Goal: Communication & Community: Answer question/provide support

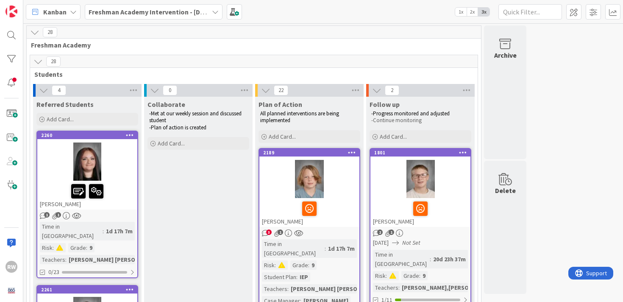
click at [114, 179] on div at bounding box center [87, 161] width 100 height 38
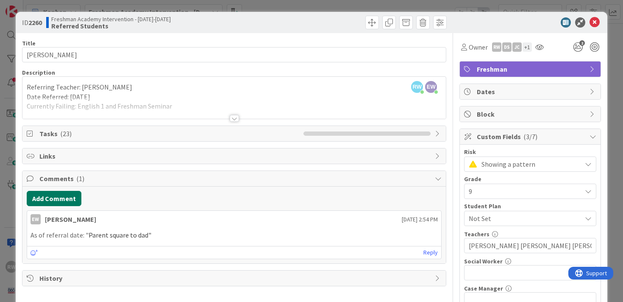
click at [63, 197] on button "Add Comment" at bounding box center [54, 198] width 55 height 15
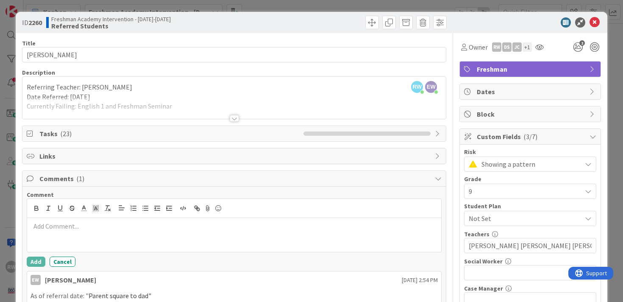
click at [51, 225] on p at bounding box center [235, 226] width 408 height 10
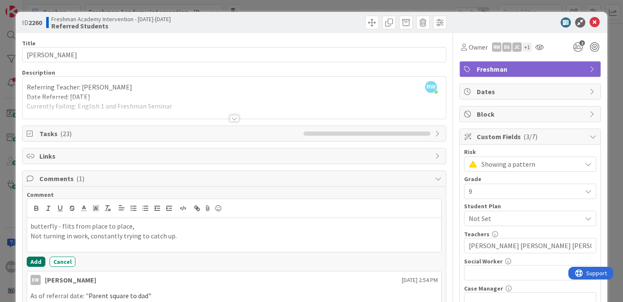
click at [37, 262] on button "Add" at bounding box center [36, 261] width 19 height 10
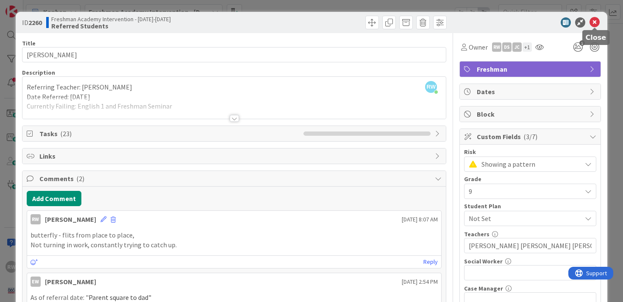
click at [598, 24] on icon at bounding box center [594, 22] width 10 height 10
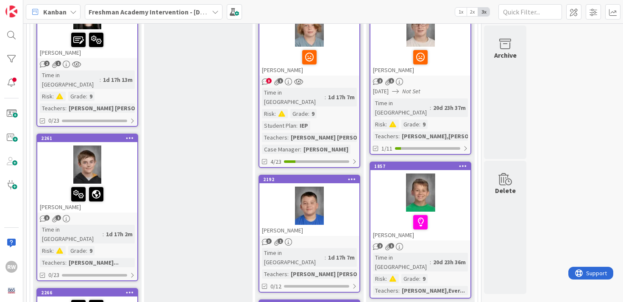
scroll to position [161, 0]
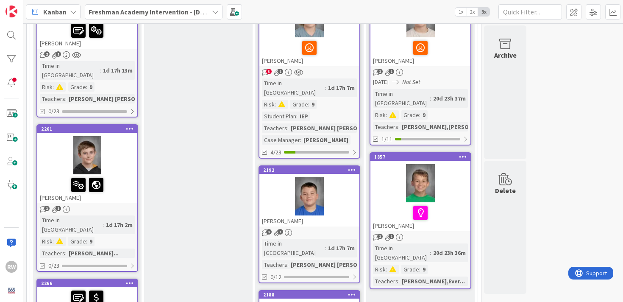
click at [121, 179] on div at bounding box center [87, 185] width 95 height 18
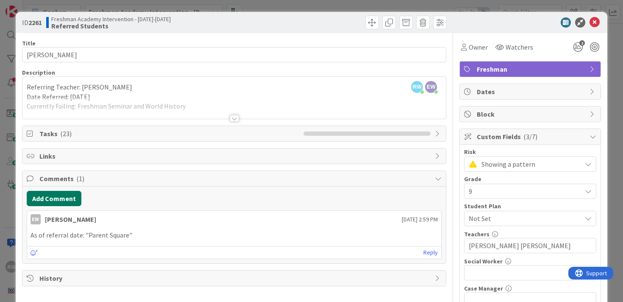
click at [71, 195] on button "Add Comment" at bounding box center [54, 198] width 55 height 15
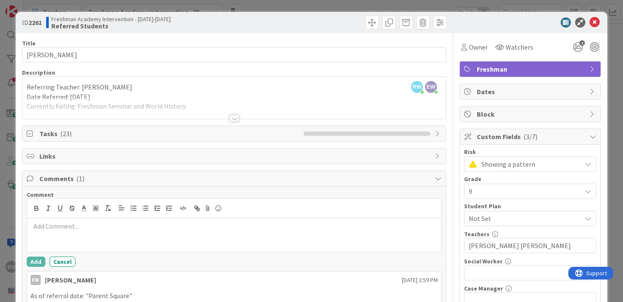
click at [56, 229] on p at bounding box center [235, 226] width 408 height 10
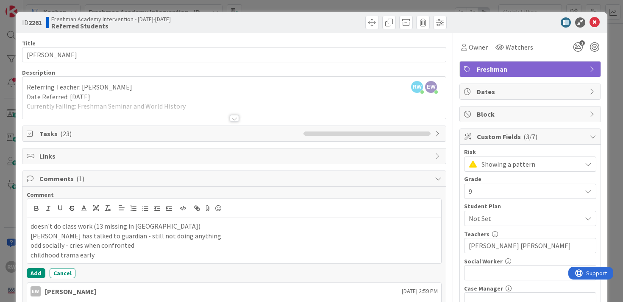
click at [67, 255] on p "childhood trama early" at bounding box center [235, 255] width 408 height 10
click at [98, 255] on p "childhood trauma early" at bounding box center [235, 255] width 408 height 10
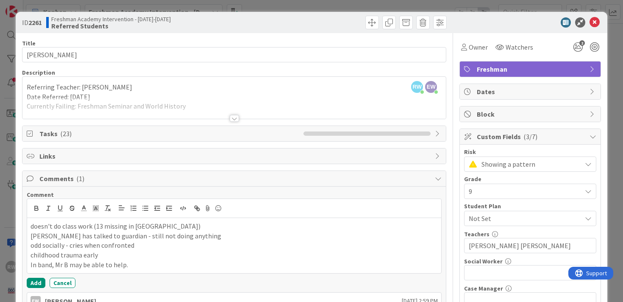
click at [159, 222] on p "doesn't do class work (13 missing in WH)" at bounding box center [235, 226] width 408 height 10
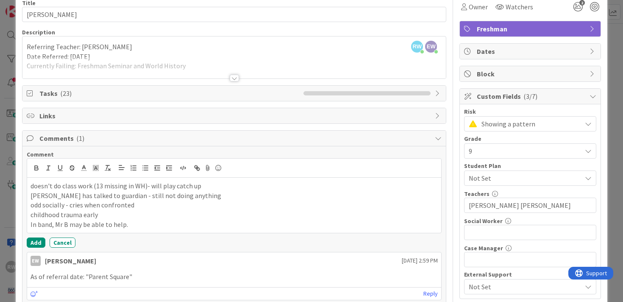
scroll to position [42, 0]
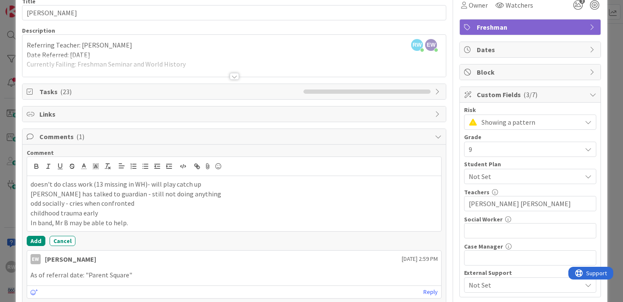
click at [131, 222] on p "In band, Mr B may be able to help." at bounding box center [235, 223] width 408 height 10
click at [36, 239] on button "Add" at bounding box center [36, 241] width 19 height 10
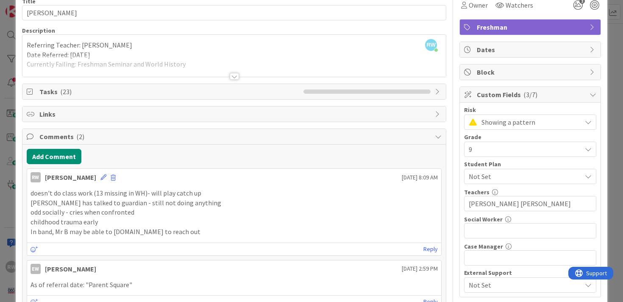
scroll to position [0, 0]
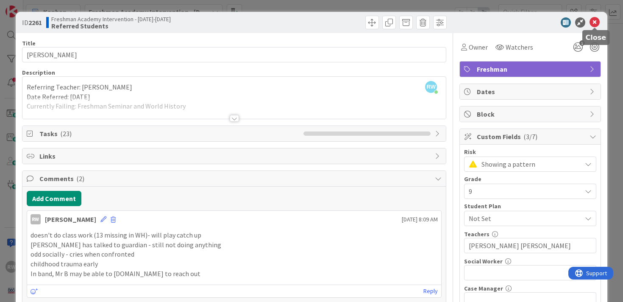
click at [598, 24] on icon at bounding box center [594, 22] width 10 height 10
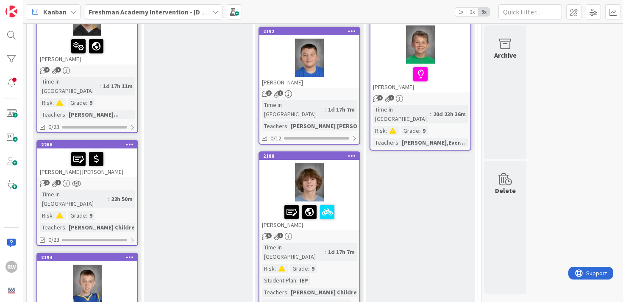
click at [128, 180] on div "1 1" at bounding box center [87, 183] width 100 height 7
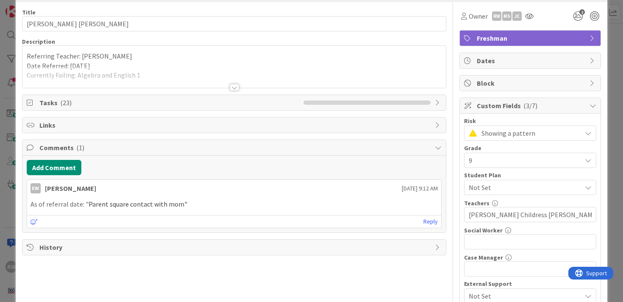
scroll to position [31, 0]
click at [47, 167] on button "Add Comment" at bounding box center [54, 166] width 55 height 15
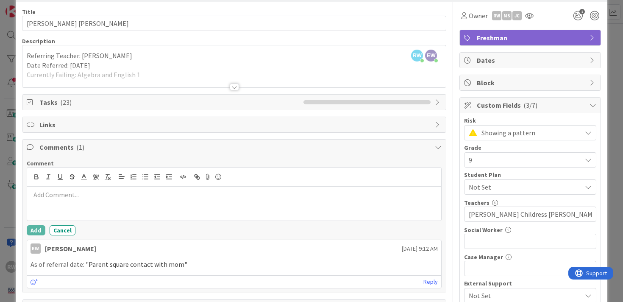
click at [144, 200] on div at bounding box center [234, 203] width 414 height 34
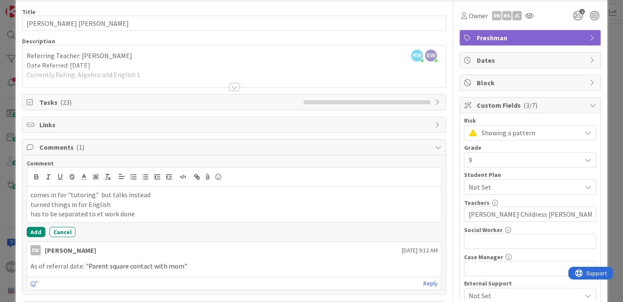
click at [95, 214] on p "has to be separated to et work done" at bounding box center [235, 214] width 408 height 10
click at [142, 211] on p "has to be separated to get work done" at bounding box center [235, 214] width 408 height 10
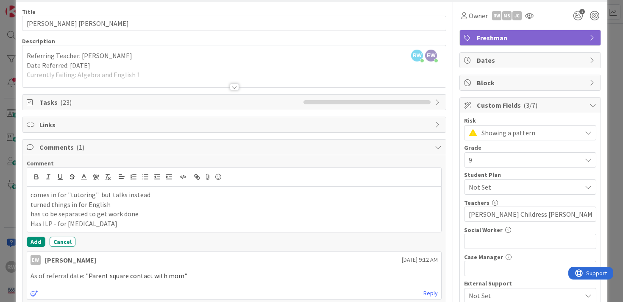
click at [235, 85] on div at bounding box center [234, 86] width 9 height 7
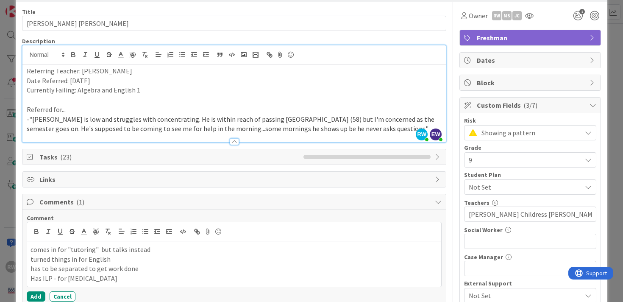
click at [233, 141] on div at bounding box center [234, 141] width 9 height 7
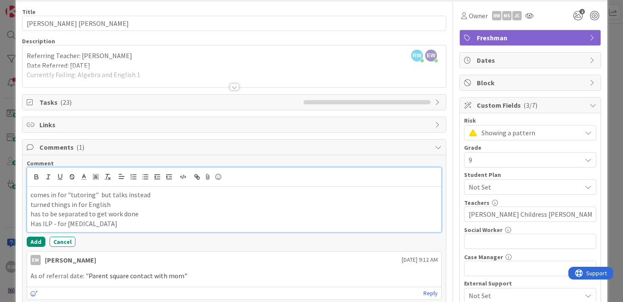
click at [126, 225] on p "Has ILP - for dyslexia" at bounding box center [235, 224] width 408 height 10
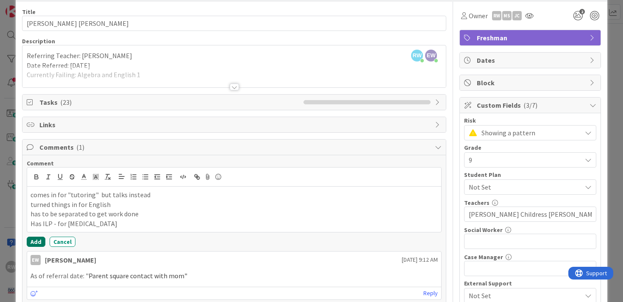
click at [38, 243] on button "Add" at bounding box center [36, 241] width 19 height 10
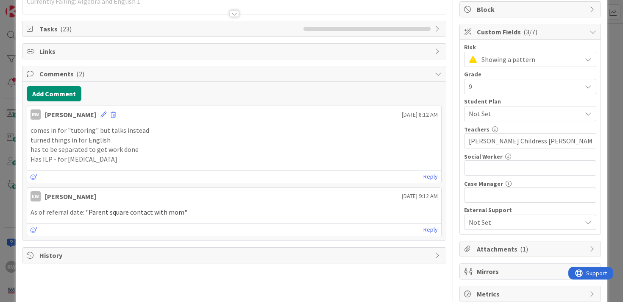
scroll to position [0, 0]
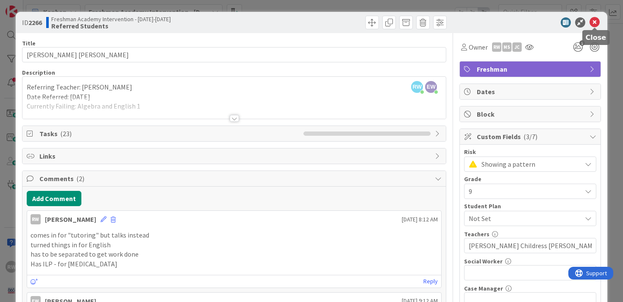
click at [596, 22] on icon at bounding box center [594, 22] width 10 height 10
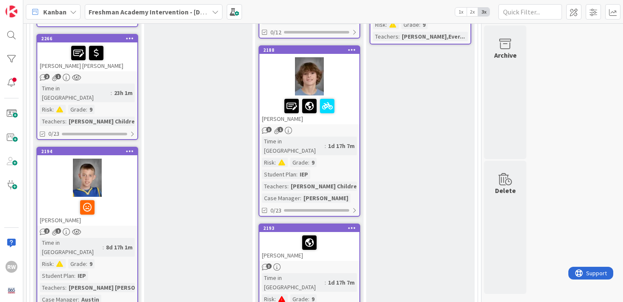
scroll to position [437, 0]
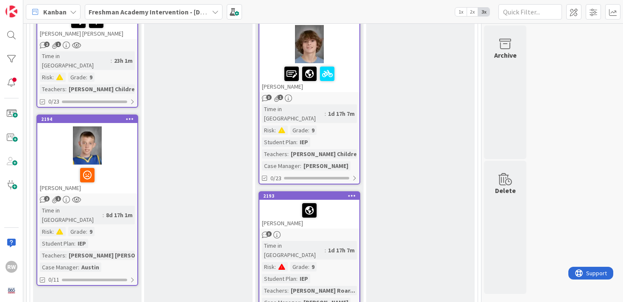
click at [122, 166] on div at bounding box center [87, 175] width 95 height 18
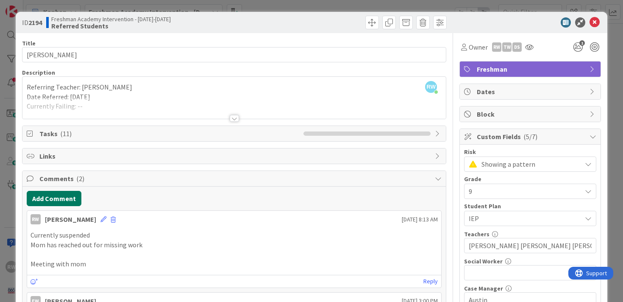
click at [61, 198] on button "Add Comment" at bounding box center [54, 198] width 55 height 15
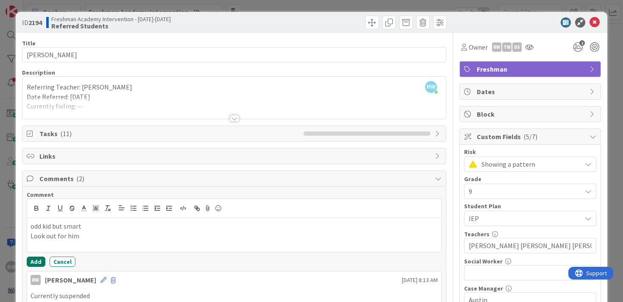
click at [36, 260] on button "Add" at bounding box center [36, 261] width 19 height 10
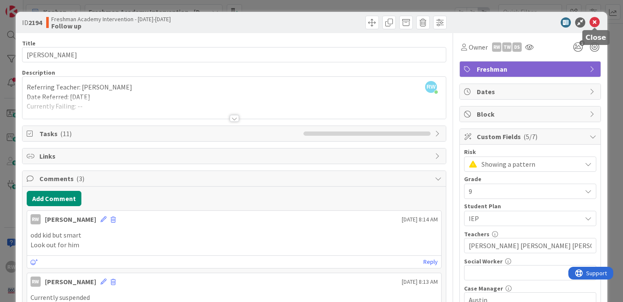
click at [596, 24] on icon at bounding box center [594, 22] width 10 height 10
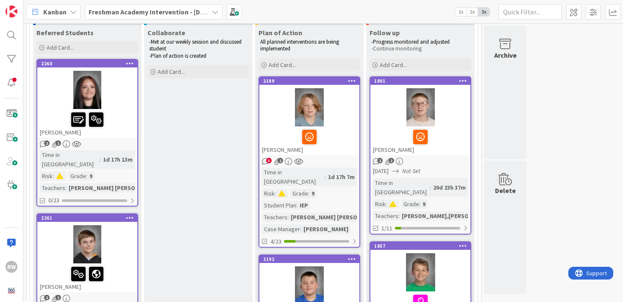
scroll to position [73, 0]
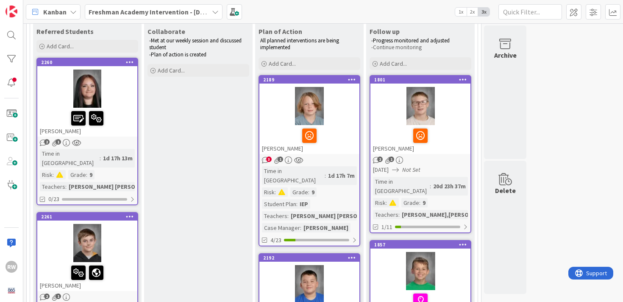
click at [447, 139] on div at bounding box center [420, 136] width 95 height 18
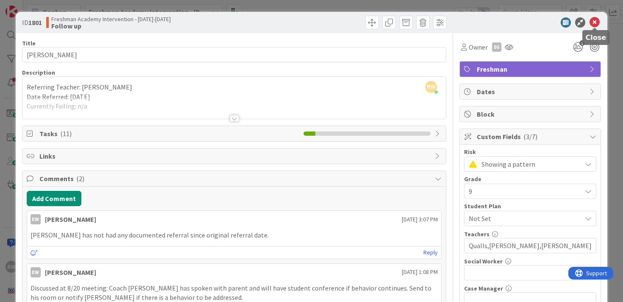
click at [596, 22] on icon at bounding box center [594, 22] width 10 height 10
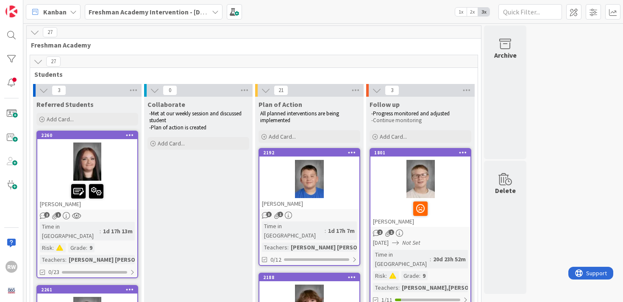
click at [472, 14] on span "2x" at bounding box center [471, 12] width 11 height 8
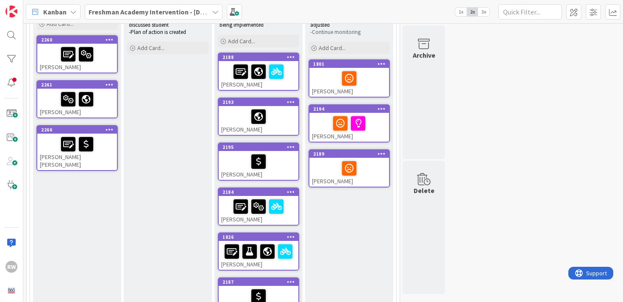
scroll to position [96, 0]
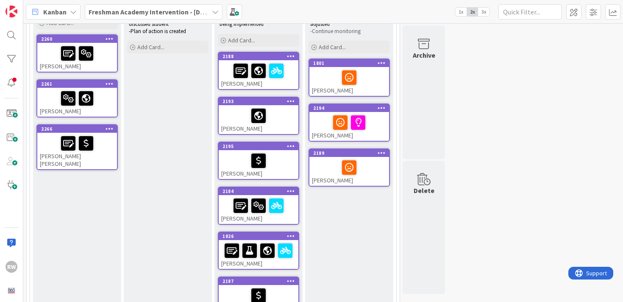
click at [289, 80] on div "Levi May" at bounding box center [259, 74] width 80 height 29
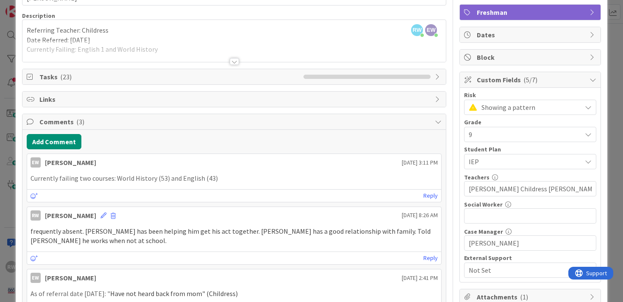
scroll to position [56, 0]
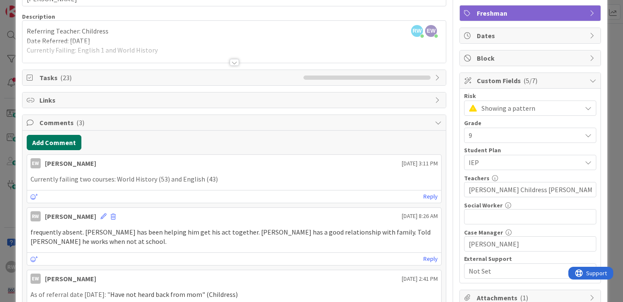
click at [71, 146] on button "Add Comment" at bounding box center [54, 142] width 55 height 15
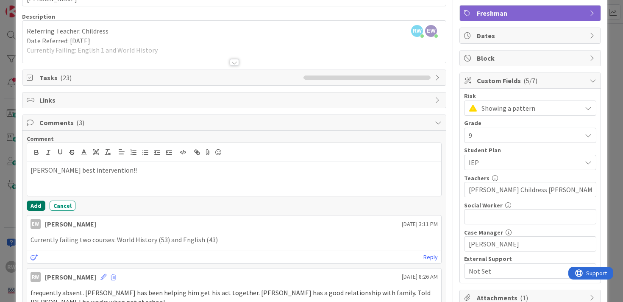
click at [37, 206] on button "Add" at bounding box center [36, 205] width 19 height 10
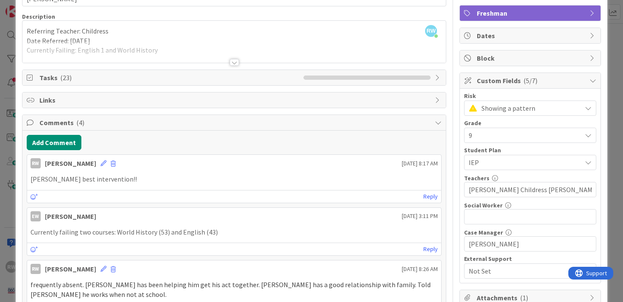
scroll to position [0, 0]
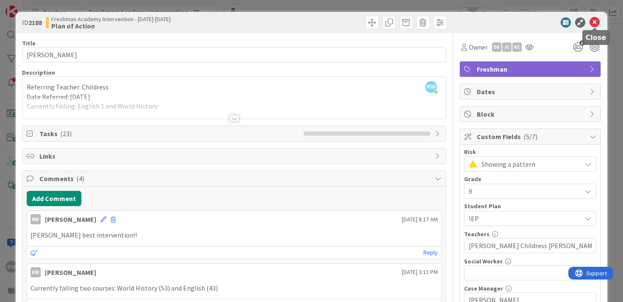
click at [596, 23] on icon at bounding box center [594, 22] width 10 height 10
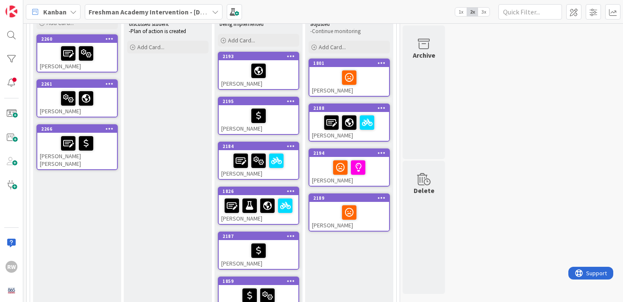
click at [281, 75] on div at bounding box center [258, 71] width 75 height 18
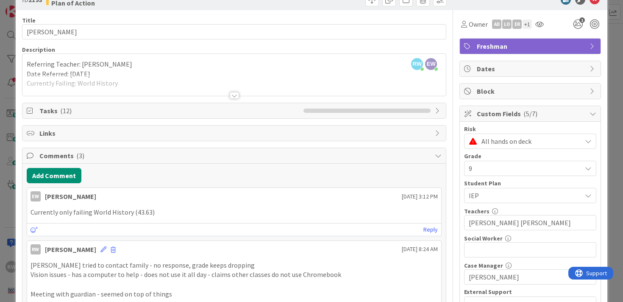
scroll to position [22, 0]
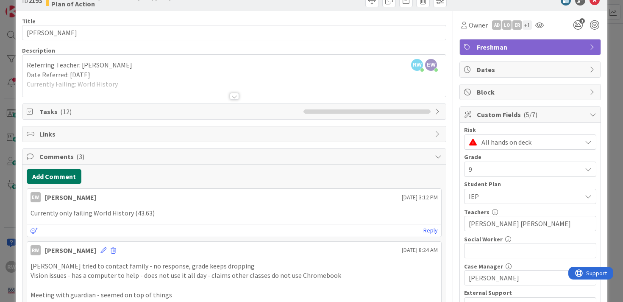
click at [46, 175] on button "Add Comment" at bounding box center [54, 176] width 55 height 15
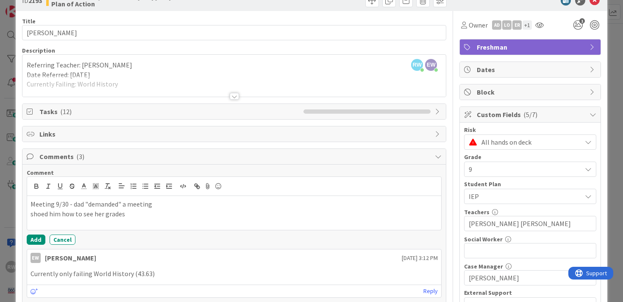
click at [39, 214] on p "shoed him how to see her grades" at bounding box center [235, 214] width 408 height 10
click at [60, 215] on p "showed him how to see her grades" at bounding box center [235, 214] width 408 height 10
click at [133, 212] on p "showed dad how to see her grades" at bounding box center [235, 214] width 408 height 10
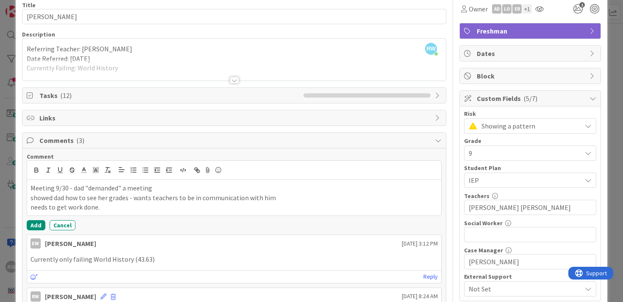
scroll to position [51, 0]
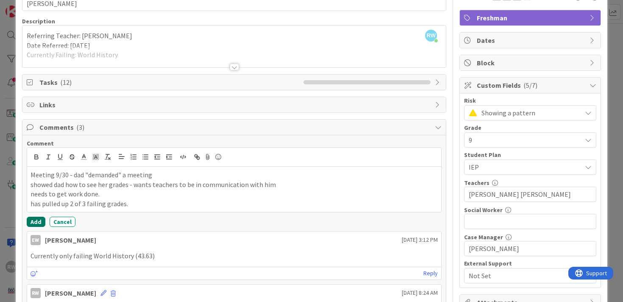
click at [34, 221] on button "Add" at bounding box center [36, 221] width 19 height 10
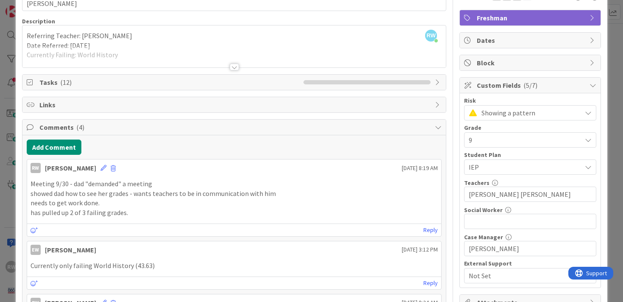
scroll to position [0, 0]
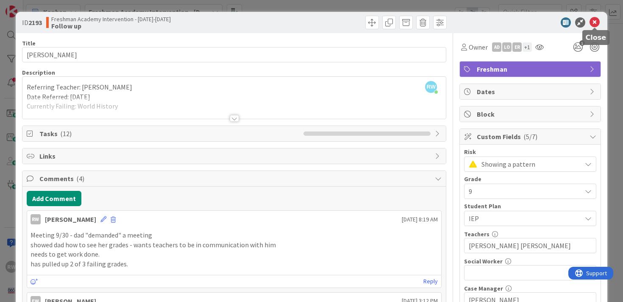
click at [594, 22] on icon at bounding box center [594, 22] width 10 height 10
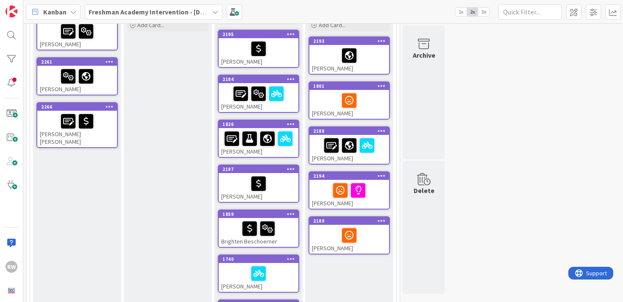
scroll to position [120, 0]
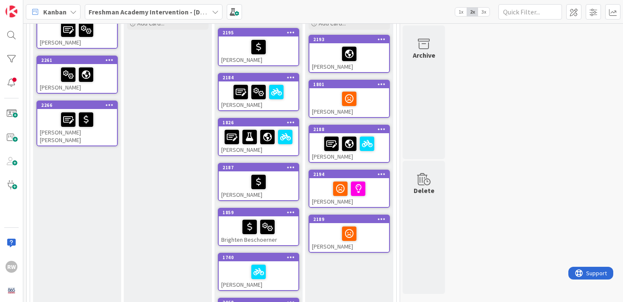
click at [273, 105] on div "Kevin Buckner" at bounding box center [259, 95] width 80 height 29
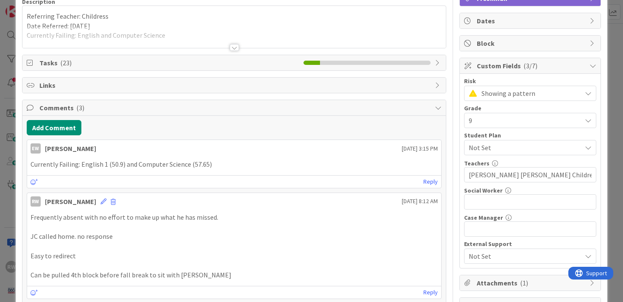
scroll to position [72, 0]
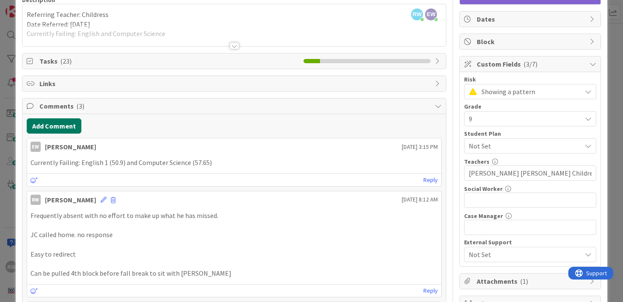
click at [56, 125] on button "Add Comment" at bounding box center [54, 125] width 55 height 15
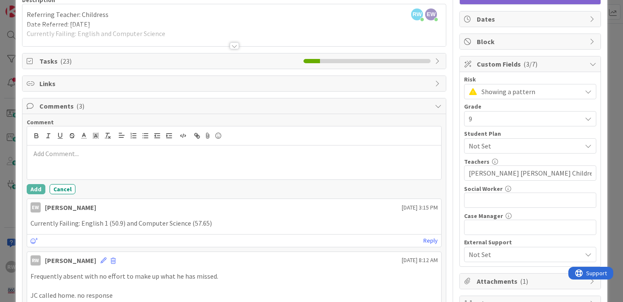
click at [47, 156] on p at bounding box center [235, 154] width 408 height 10
click at [59, 189] on button "Cancel" at bounding box center [63, 189] width 26 height 10
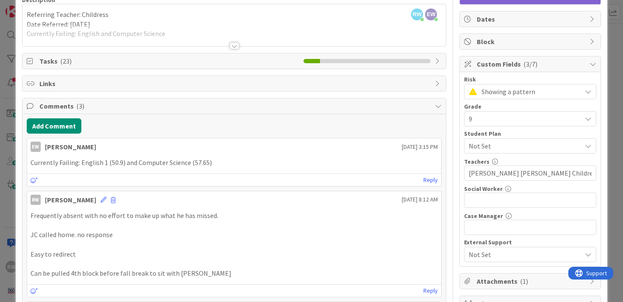
scroll to position [0, 0]
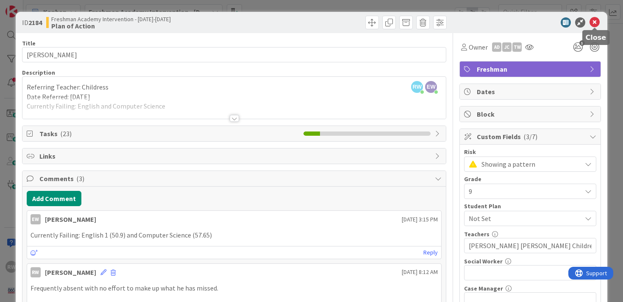
click at [595, 21] on icon at bounding box center [594, 22] width 10 height 10
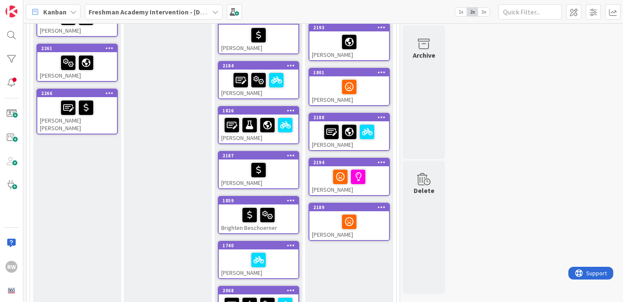
scroll to position [136, 0]
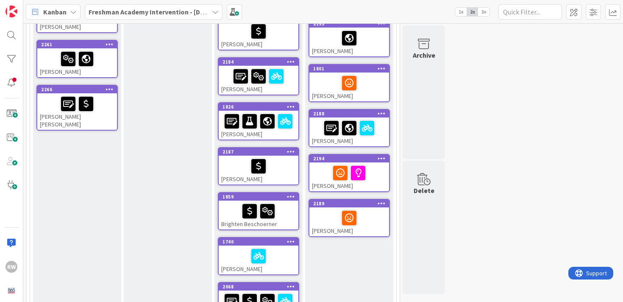
click at [281, 133] on div "Reagan Acuff" at bounding box center [259, 125] width 80 height 29
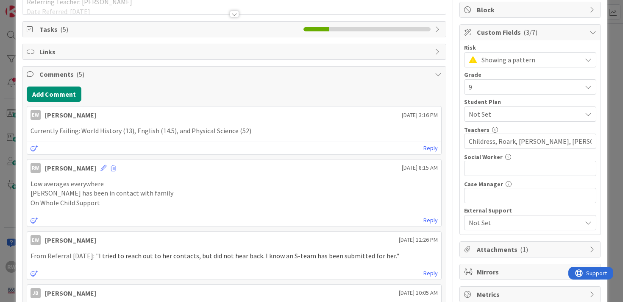
scroll to position [105, 0]
click at [47, 95] on button "Add Comment" at bounding box center [54, 93] width 55 height 15
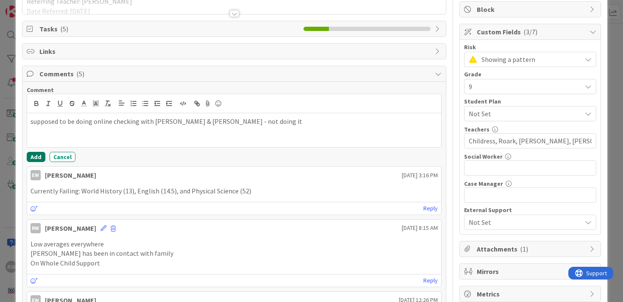
click at [35, 156] on button "Add" at bounding box center [36, 157] width 19 height 10
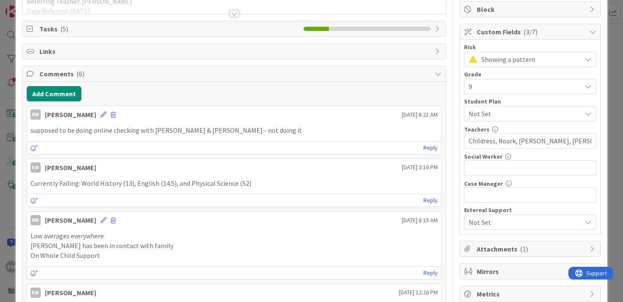
scroll to position [0, 0]
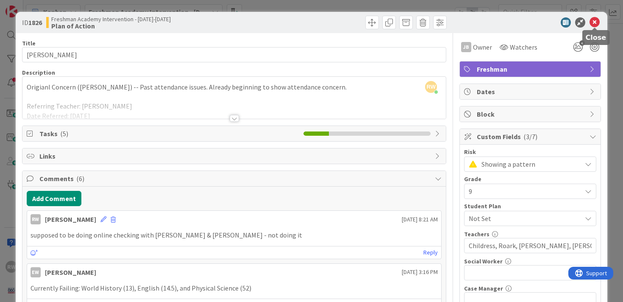
click at [594, 23] on icon at bounding box center [594, 22] width 10 height 10
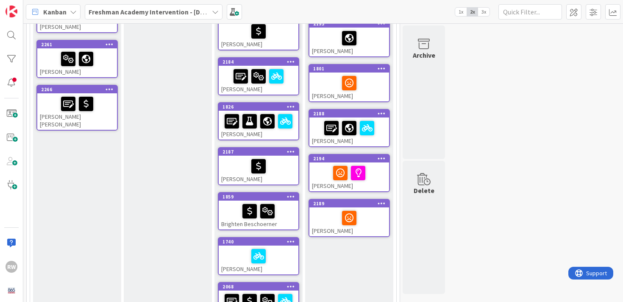
click at [283, 164] on div at bounding box center [258, 166] width 75 height 18
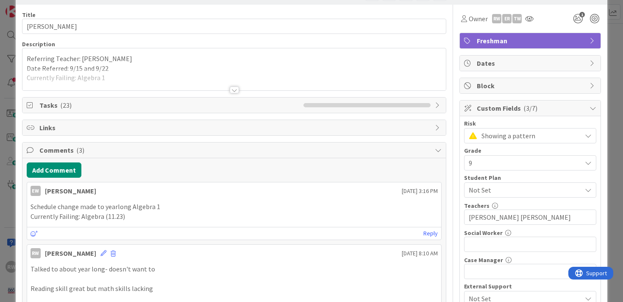
scroll to position [38, 0]
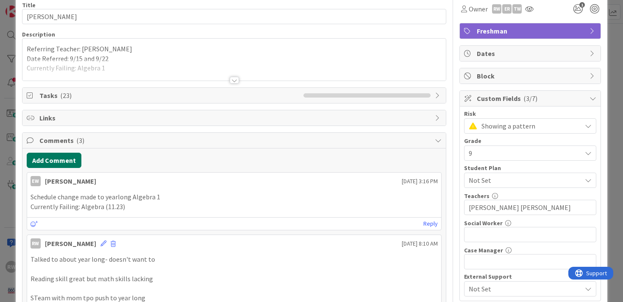
click at [55, 161] on button "Add Comment" at bounding box center [54, 160] width 55 height 15
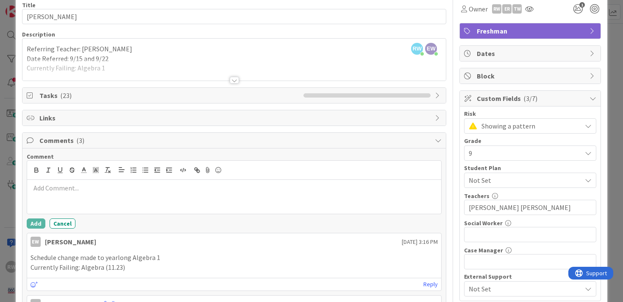
click at [70, 199] on div at bounding box center [234, 197] width 414 height 34
click at [35, 225] on button "Add" at bounding box center [36, 223] width 19 height 10
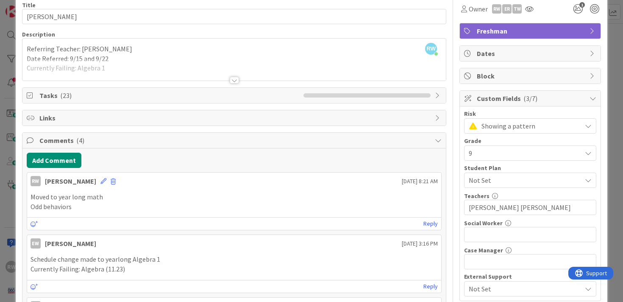
scroll to position [0, 0]
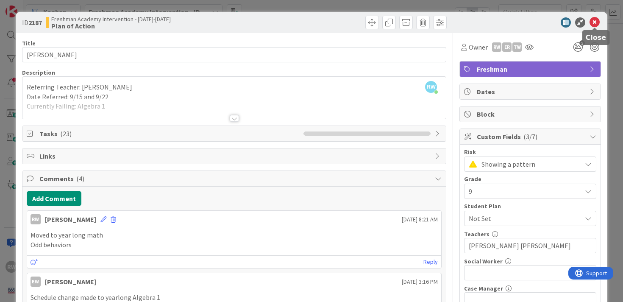
click at [594, 22] on icon at bounding box center [594, 22] width 10 height 10
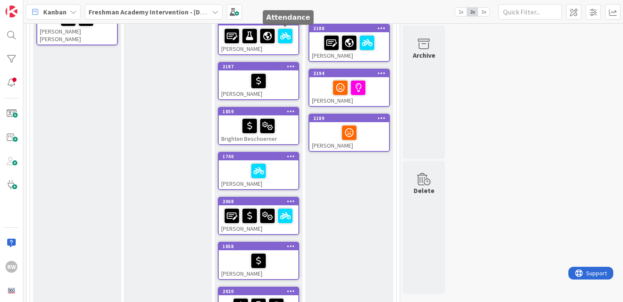
scroll to position [222, 0]
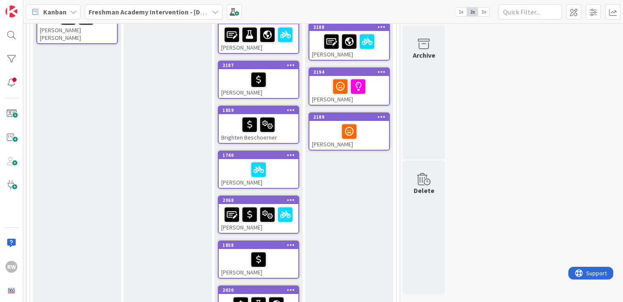
click at [289, 130] on div at bounding box center [258, 125] width 75 height 18
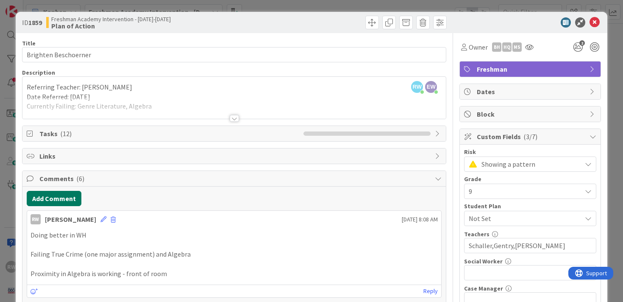
click at [50, 195] on button "Add Comment" at bounding box center [54, 198] width 55 height 15
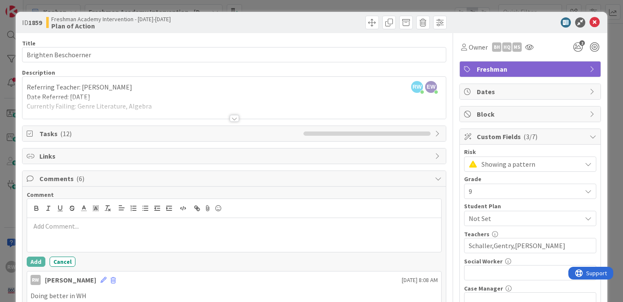
click at [55, 226] on p at bounding box center [235, 226] width 408 height 10
click at [59, 227] on p "Turned in major assignment in True Crime" at bounding box center [235, 226] width 408 height 10
click at [173, 225] on p "Turned in missing major assignment in True Crime" at bounding box center [235, 226] width 408 height 10
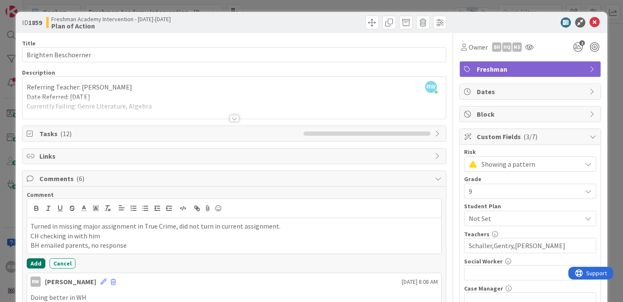
click at [40, 262] on button "Add" at bounding box center [36, 263] width 19 height 10
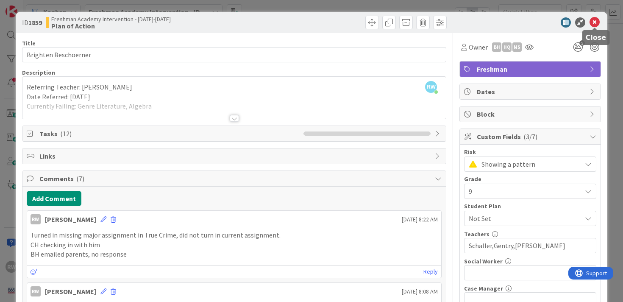
click at [593, 25] on icon at bounding box center [594, 22] width 10 height 10
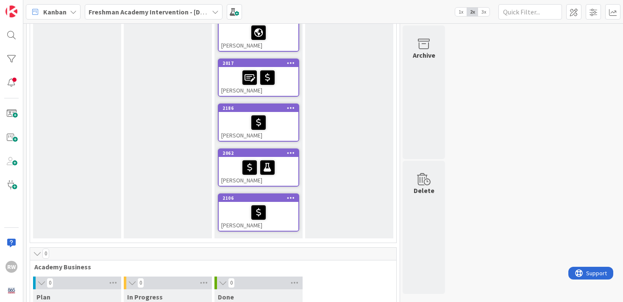
scroll to position [746, 0]
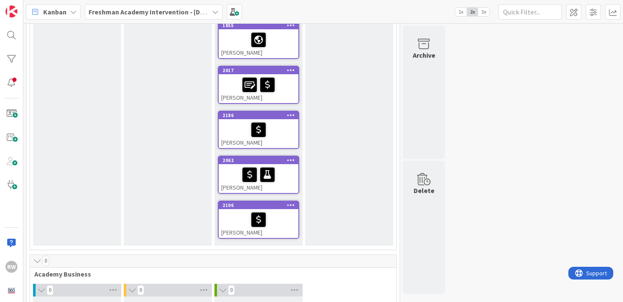
click at [284, 136] on div at bounding box center [258, 130] width 75 height 18
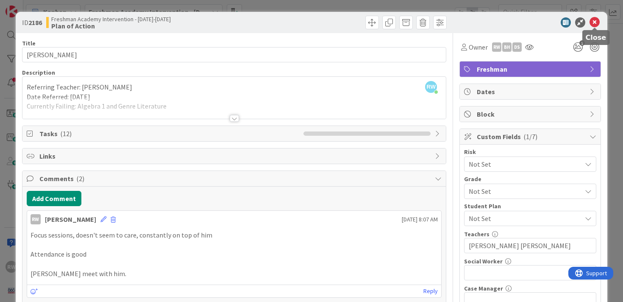
click at [596, 23] on icon at bounding box center [594, 22] width 10 height 10
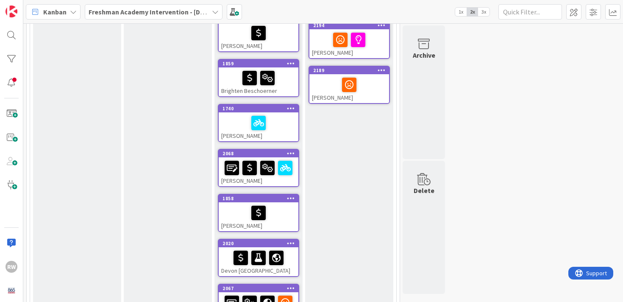
scroll to position [258, 0]
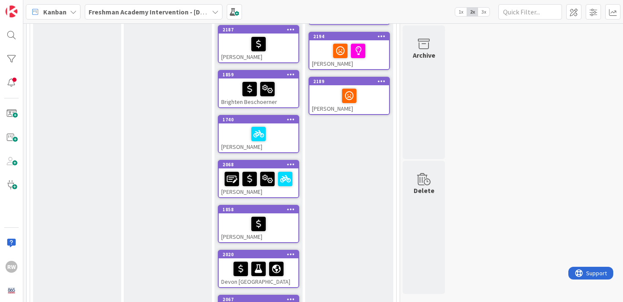
click at [283, 140] on div at bounding box center [258, 134] width 75 height 18
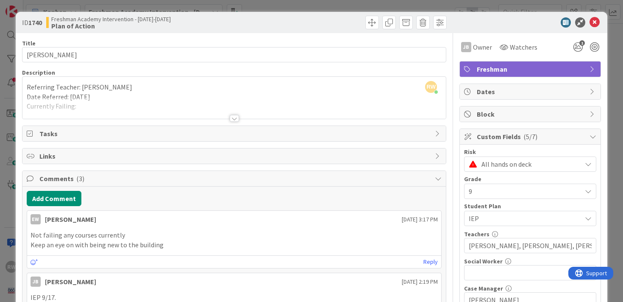
click at [235, 118] on div at bounding box center [234, 118] width 9 height 7
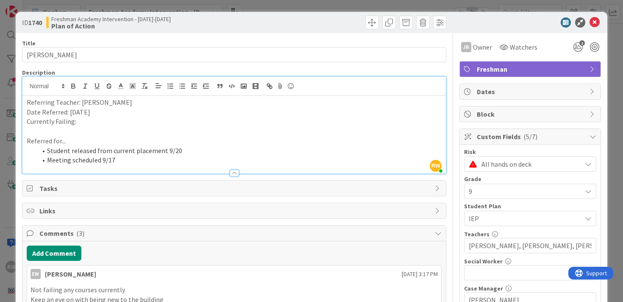
click at [235, 174] on div at bounding box center [234, 172] width 9 height 7
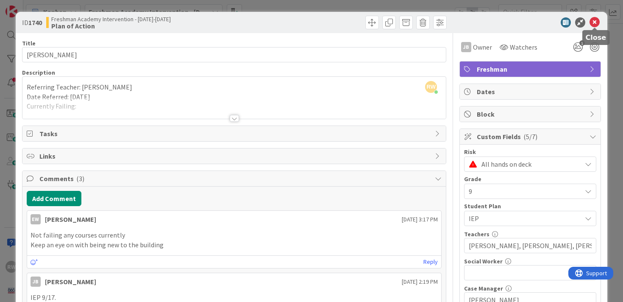
click at [597, 23] on icon at bounding box center [594, 22] width 10 height 10
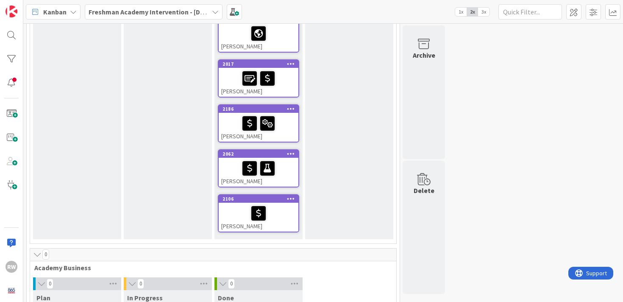
scroll to position [754, 0]
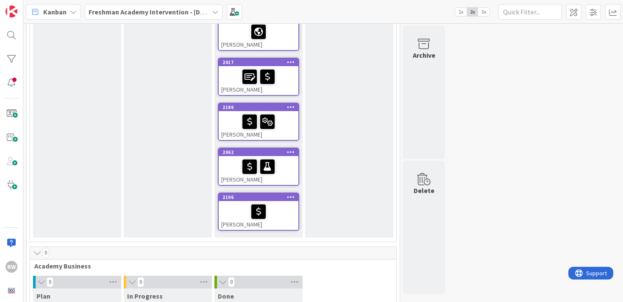
click at [293, 129] on div at bounding box center [258, 122] width 75 height 18
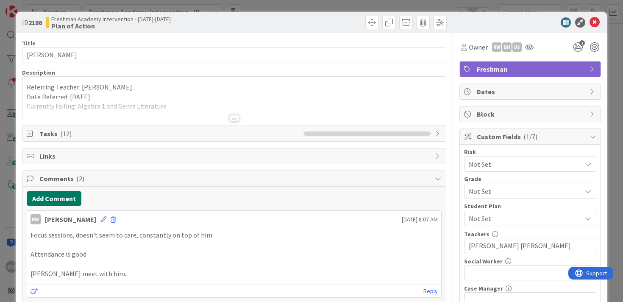
click at [63, 194] on button "Add Comment" at bounding box center [54, 198] width 55 height 15
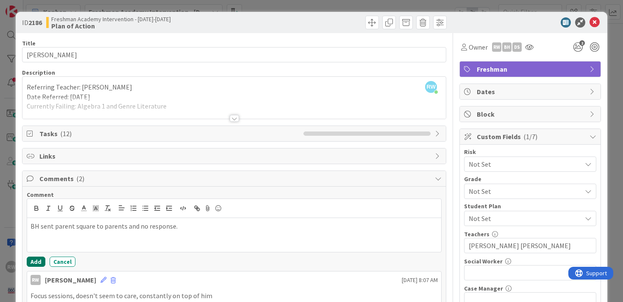
click at [35, 260] on button "Add" at bounding box center [36, 261] width 19 height 10
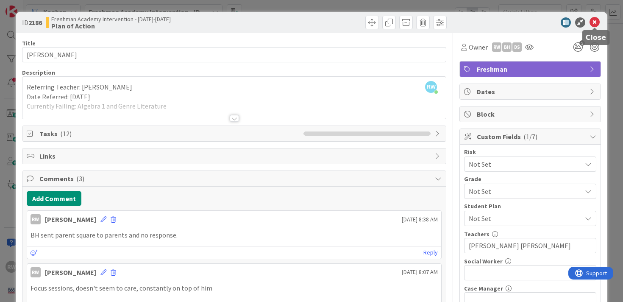
click at [595, 22] on icon at bounding box center [594, 22] width 10 height 10
